Goal: Information Seeking & Learning: Learn about a topic

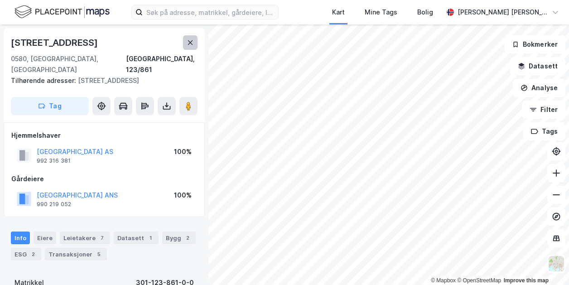
click at [188, 44] on icon at bounding box center [190, 42] width 5 height 5
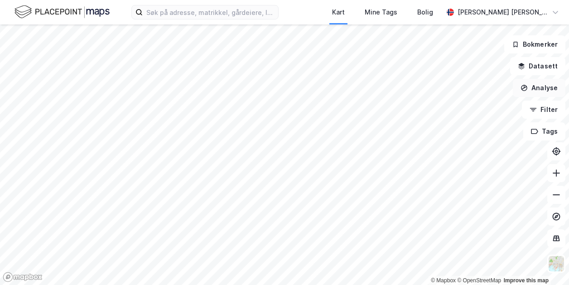
click at [537, 96] on button "Analyse" at bounding box center [539, 88] width 53 height 18
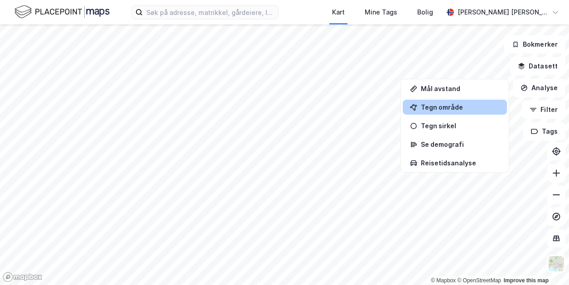
click at [451, 105] on div "Tegn område" at bounding box center [460, 107] width 79 height 8
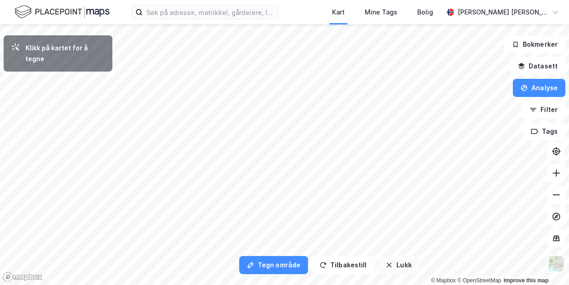
click at [398, 263] on button "Lukk" at bounding box center [398, 265] width 41 height 18
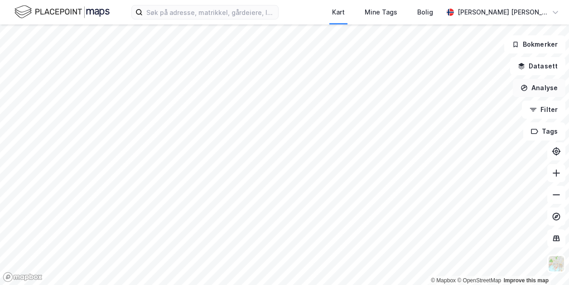
click at [537, 91] on button "Analyse" at bounding box center [539, 88] width 53 height 18
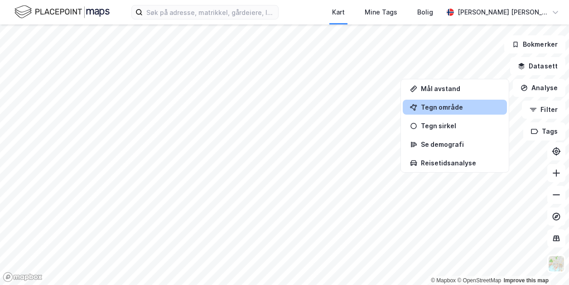
click at [474, 105] on div "Tegn område" at bounding box center [460, 107] width 79 height 8
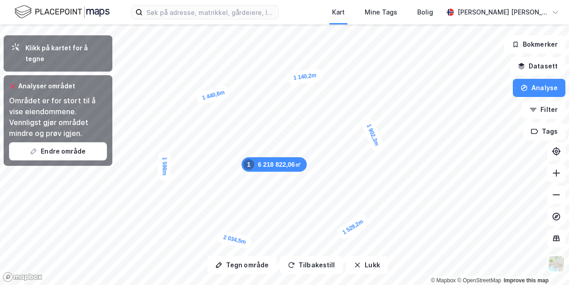
click at [272, 166] on div "6 218 822,06㎡ 1" at bounding box center [273, 164] width 65 height 14
click at [547, 105] on button "Filter" at bounding box center [543, 110] width 43 height 18
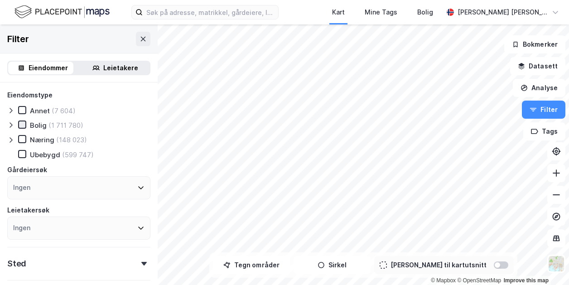
click at [23, 125] on icon at bounding box center [22, 124] width 6 height 6
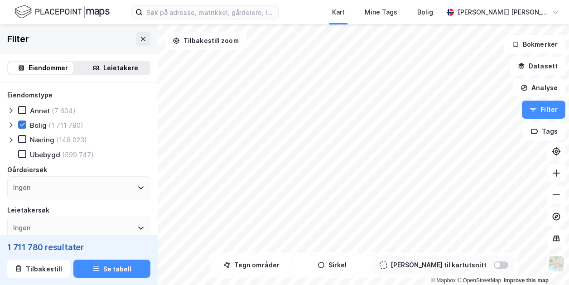
click at [21, 121] on icon at bounding box center [22, 124] width 6 height 6
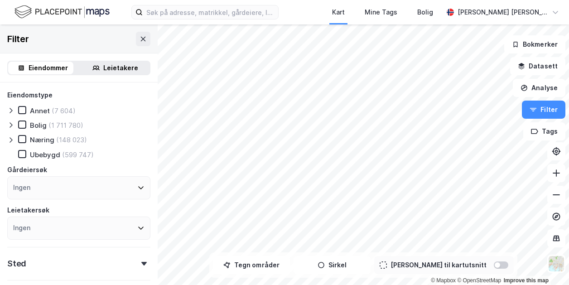
scroll to position [172, 0]
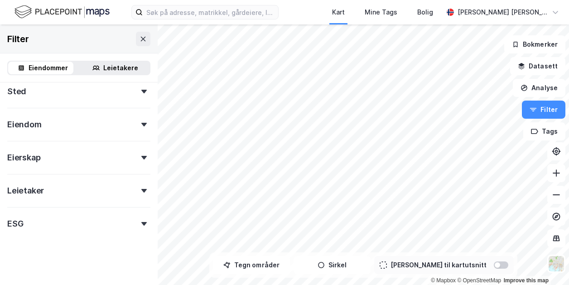
click at [141, 223] on icon at bounding box center [143, 224] width 5 height 4
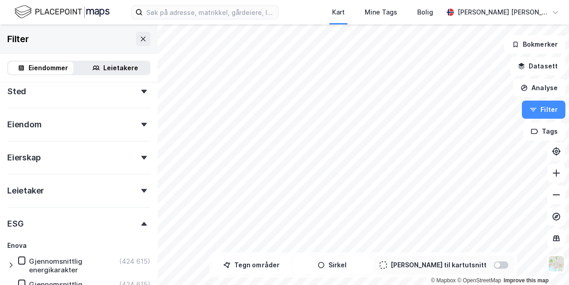
click at [141, 223] on icon at bounding box center [143, 224] width 5 height 4
